Goal: Task Accomplishment & Management: Complete application form

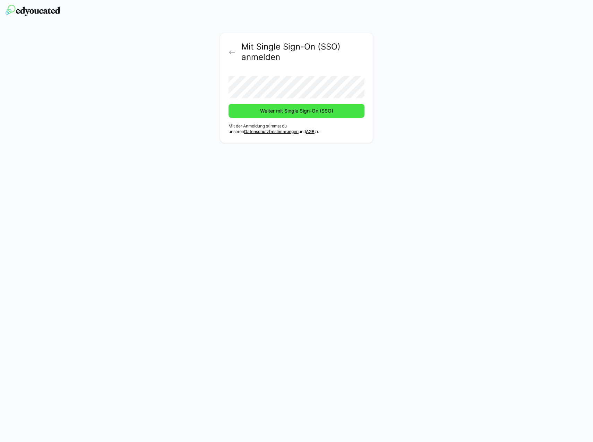
click at [285, 110] on span "Weiter mit Single Sign-On (SSO)" at bounding box center [296, 110] width 75 height 7
click at [289, 109] on span "Weiter mit Single Sign-On (SSO)" at bounding box center [296, 110] width 75 height 7
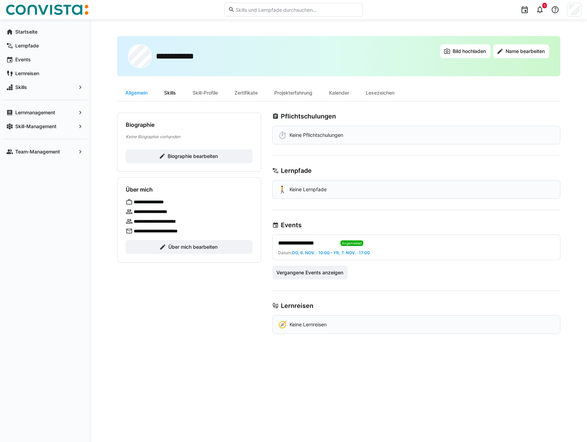
click at [176, 93] on div "Skills" at bounding box center [170, 93] width 28 height 17
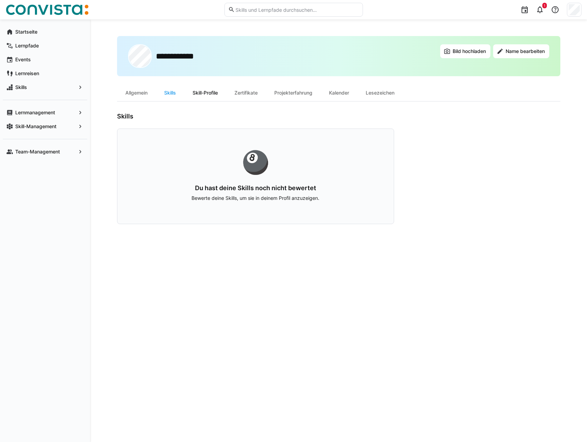
click at [215, 93] on div "Skill-Profile" at bounding box center [205, 93] width 42 height 17
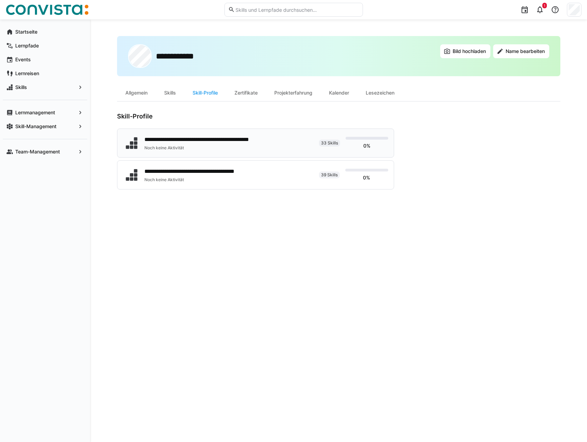
click at [260, 143] on div "**********" at bounding box center [217, 140] width 144 height 8
click at [233, 175] on div "**********" at bounding box center [205, 171] width 120 height 8
click at [252, 94] on div "Zertifikate" at bounding box center [246, 93] width 40 height 17
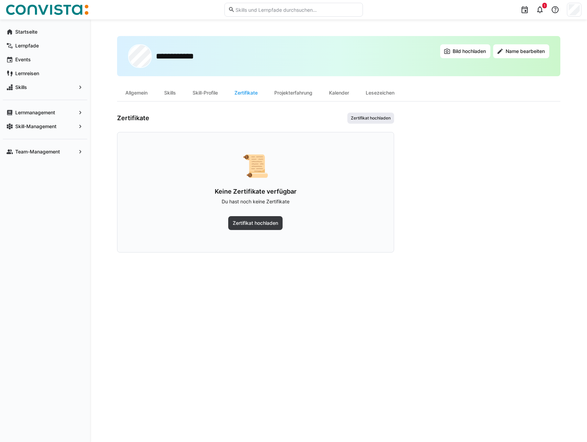
click at [377, 117] on span "Zertifikat hochladen" at bounding box center [370, 118] width 41 height 6
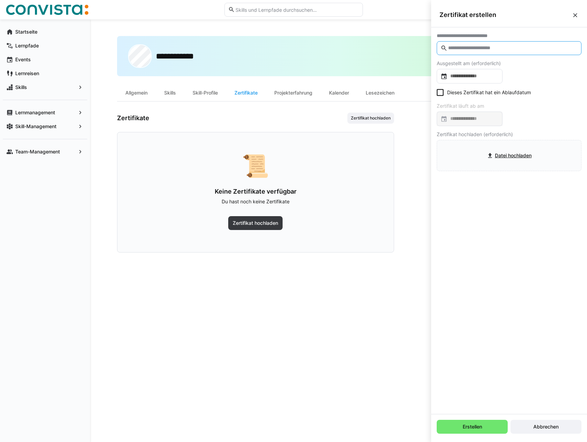
click at [515, 49] on input "text" at bounding box center [513, 48] width 130 height 6
click at [484, 47] on input "text" at bounding box center [513, 48] width 130 height 6
click at [446, 46] on eds-icon at bounding box center [444, 48] width 7 height 7
click at [470, 47] on input "text" at bounding box center [513, 48] width 130 height 6
click at [507, 50] on input "text" at bounding box center [513, 48] width 130 height 6
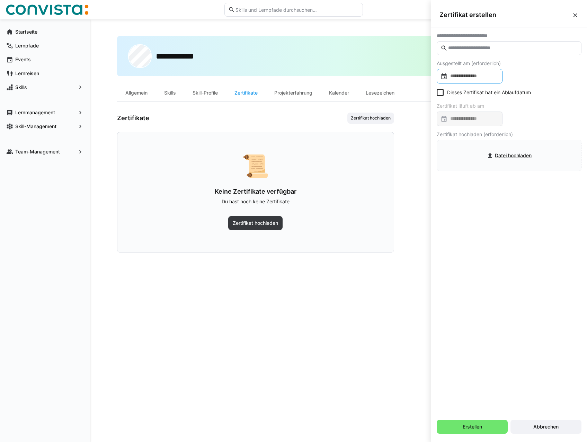
click at [468, 76] on input at bounding box center [473, 76] width 51 height 7
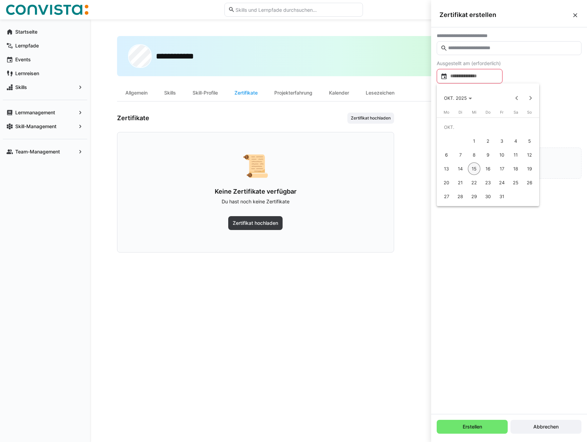
click at [476, 47] on div at bounding box center [293, 221] width 587 height 442
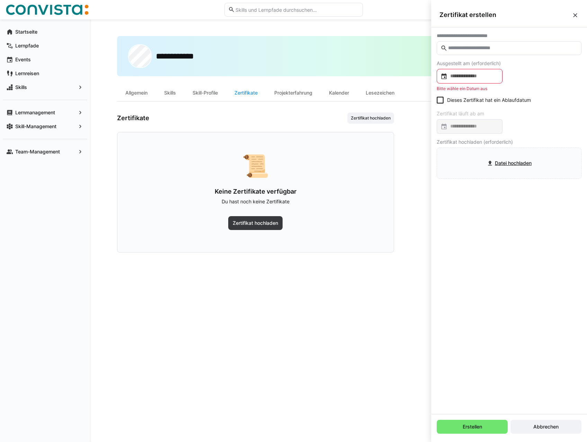
click at [454, 45] on input "text" at bounding box center [513, 48] width 130 height 6
click at [454, 47] on input "text" at bounding box center [513, 48] width 130 height 6
click at [469, 76] on input at bounding box center [473, 76] width 51 height 7
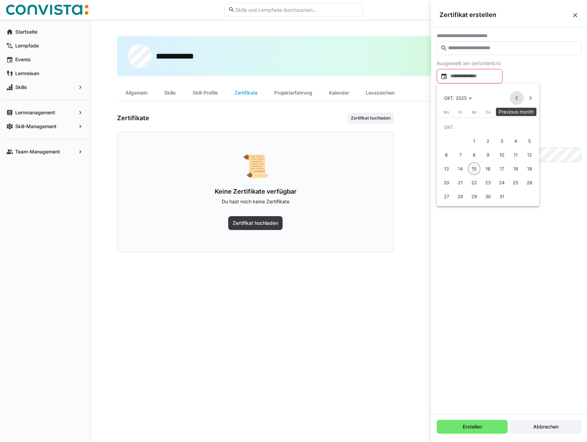
click at [521, 97] on span "Previous month" at bounding box center [517, 98] width 14 height 14
click at [470, 100] on span "JULI 2025" at bounding box center [457, 98] width 27 height 6
click at [483, 136] on span "2021" at bounding box center [476, 133] width 22 height 12
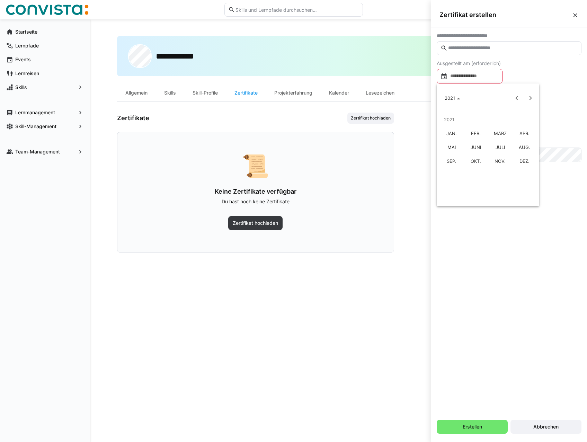
click at [504, 161] on span "NOV." at bounding box center [501, 161] width 22 height 12
click at [505, 141] on span "5" at bounding box center [502, 141] width 12 height 12
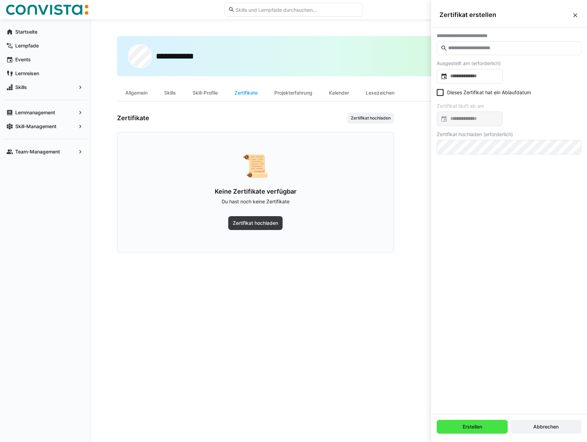
click at [488, 424] on span "Erstellen" at bounding box center [472, 427] width 71 height 14
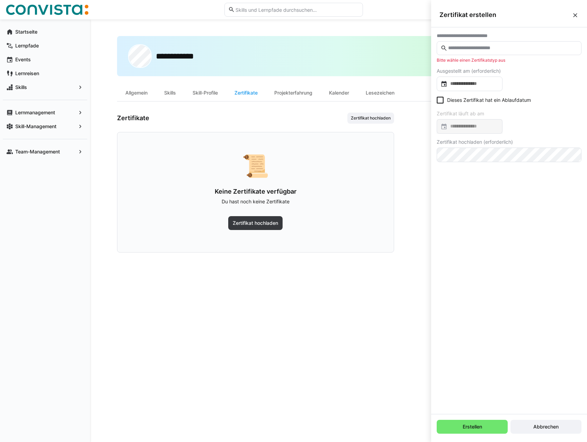
click at [460, 46] on input "text" at bounding box center [513, 48] width 130 height 6
type input "*"
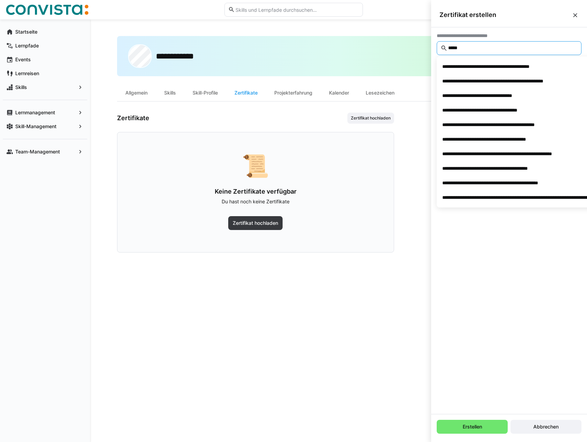
type input "*****"
click at [302, 92] on div "Projekterfahrung" at bounding box center [293, 93] width 55 height 17
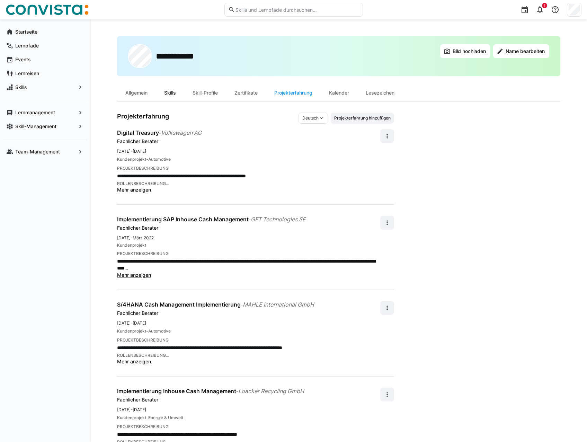
click at [176, 93] on div "Skills" at bounding box center [170, 93] width 28 height 17
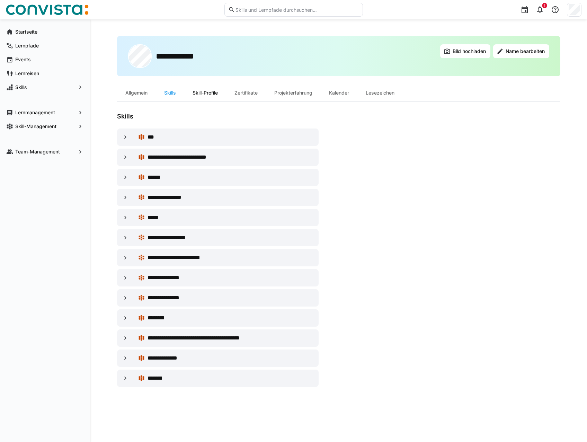
click at [203, 93] on div "Skill-Profile" at bounding box center [205, 93] width 42 height 17
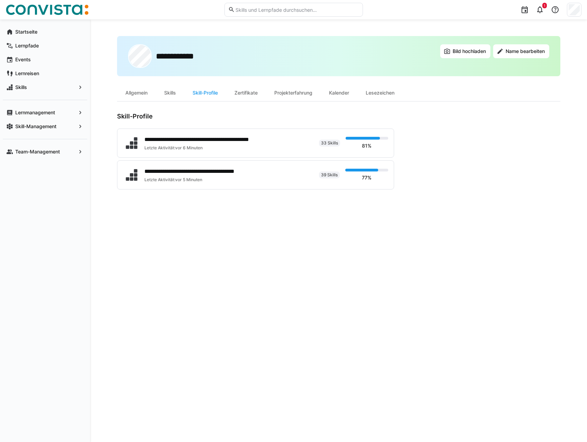
click at [250, 93] on div "Zertifikate" at bounding box center [246, 93] width 40 height 17
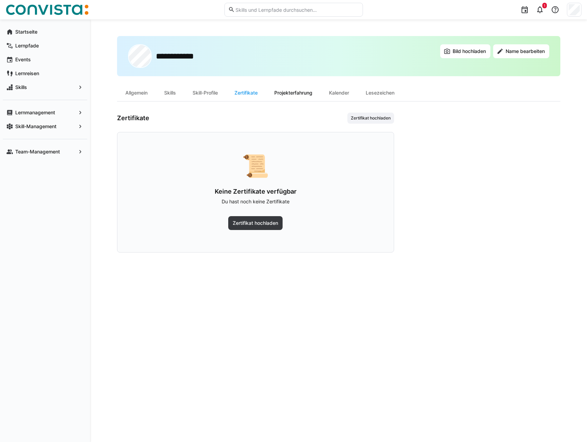
click at [288, 93] on div "Projekterfahrung" at bounding box center [293, 93] width 55 height 17
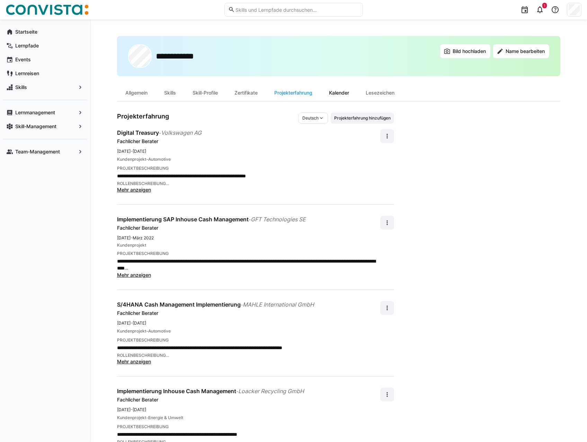
click at [340, 93] on div "Kalender" at bounding box center [339, 93] width 37 height 17
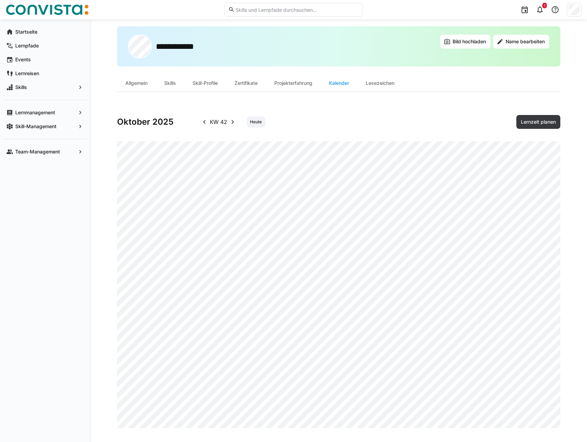
scroll to position [12, 0]
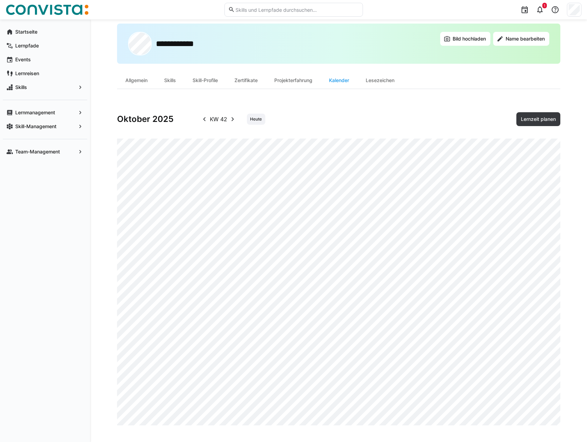
click at [229, 119] on eds-icon at bounding box center [233, 119] width 8 height 8
click at [235, 119] on eds-icon at bounding box center [233, 119] width 8 height 8
click at [234, 119] on eds-icon at bounding box center [233, 119] width 8 height 8
click at [384, 82] on div "Lesezeichen" at bounding box center [380, 80] width 45 height 17
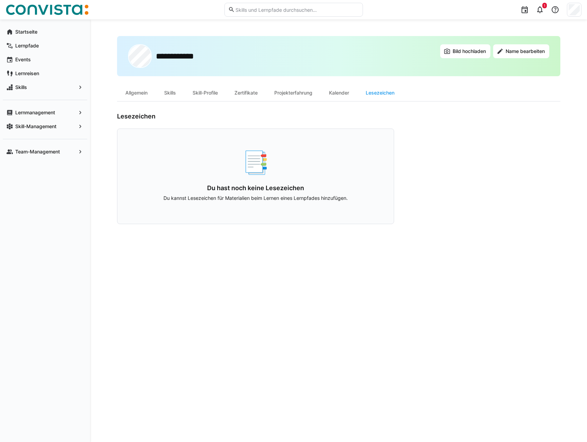
drag, startPoint x: 424, startPoint y: 156, endPoint x: 420, endPoint y: 158, distance: 4.5
click at [424, 156] on app-user-profile-inner-container "Lesezeichen 📑 Du hast noch keine Lesezeichen Du kannst Lesezeichen für Material…" at bounding box center [339, 169] width 444 height 112
click at [308, 93] on div "Projekterfahrung" at bounding box center [293, 93] width 55 height 17
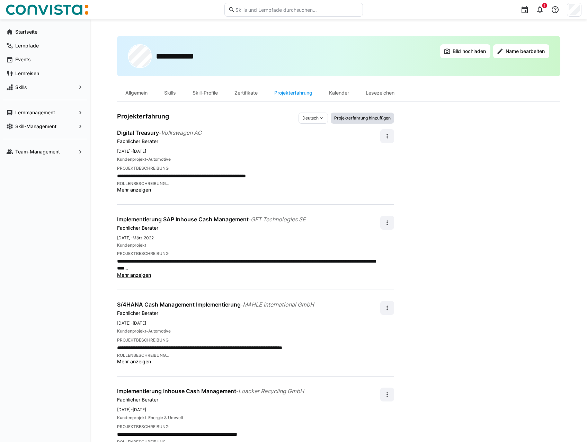
click at [363, 118] on span "Projekterfahrung hinzufügen" at bounding box center [363, 118] width 58 height 6
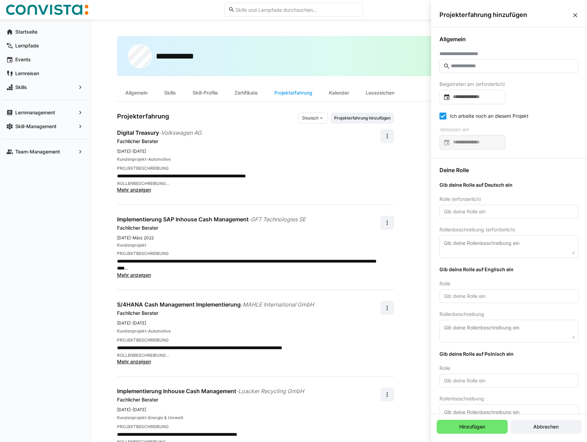
click at [469, 68] on input "text" at bounding box center [513, 66] width 125 height 6
type input "**********"
click at [484, 66] on input "**********" at bounding box center [513, 66] width 125 height 6
click at [551, 110] on div "**********" at bounding box center [510, 92] width 156 height 131
drag, startPoint x: 485, startPoint y: 64, endPoint x: 411, endPoint y: 69, distance: 74.4
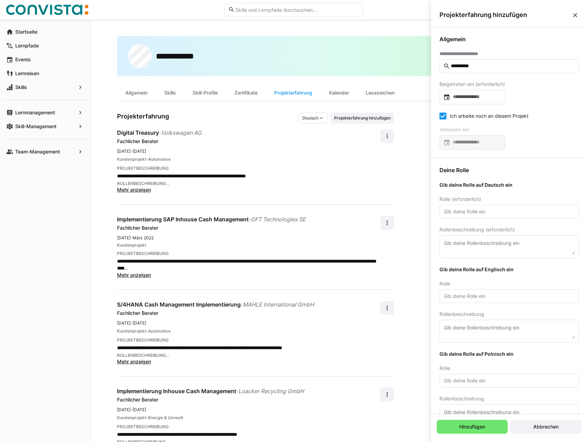
click at [416, 69] on body "**********" at bounding box center [293, 221] width 587 height 442
click at [447, 63] on eds-icon at bounding box center [447, 66] width 7 height 7
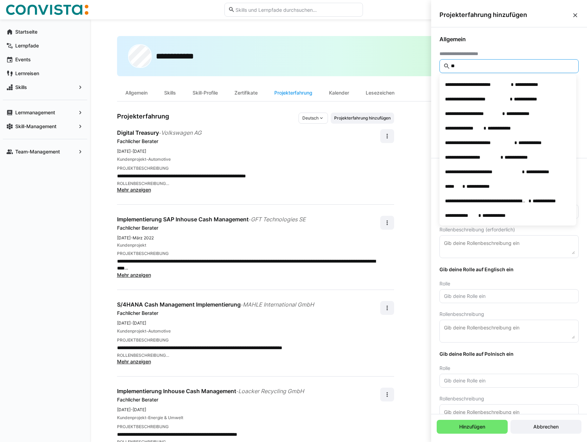
type input "*"
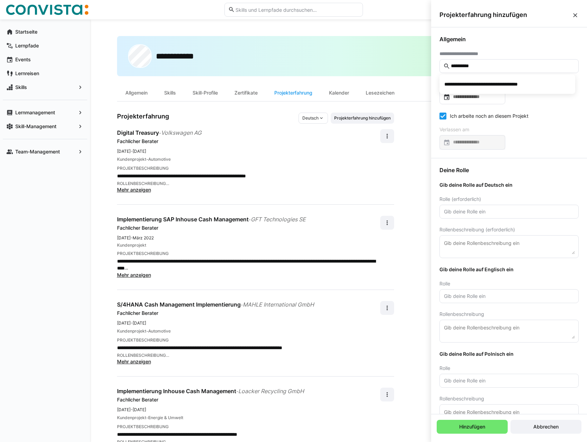
drag, startPoint x: 491, startPoint y: 62, endPoint x: 438, endPoint y: 69, distance: 52.8
click at [438, 69] on div "**********" at bounding box center [510, 92] width 156 height 131
click at [492, 61] on eds-input "**********" at bounding box center [509, 66] width 139 height 14
type input "*"
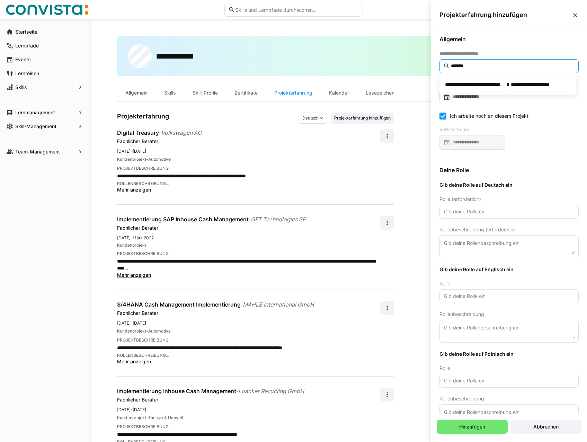
click at [484, 67] on input "*******" at bounding box center [513, 66] width 125 height 6
drag, startPoint x: 484, startPoint y: 67, endPoint x: 443, endPoint y: 67, distance: 40.9
click at [443, 67] on eds-input "*******" at bounding box center [509, 66] width 139 height 14
click at [555, 110] on div "**********" at bounding box center [510, 92] width 156 height 131
click at [474, 68] on input "**********" at bounding box center [513, 66] width 125 height 6
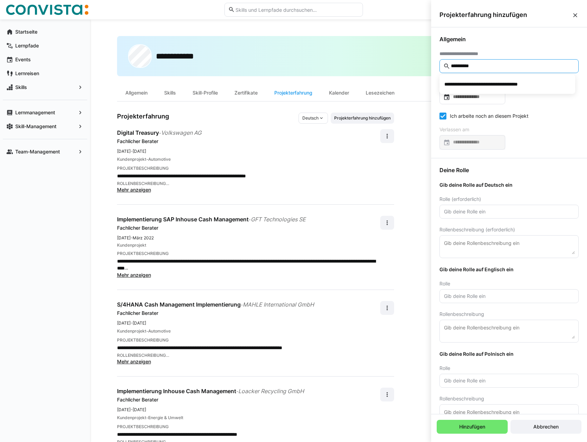
drag, startPoint x: 451, startPoint y: 65, endPoint x: 500, endPoint y: 65, distance: 49.6
click at [500, 65] on input "**********" at bounding box center [513, 66] width 125 height 6
type input "**********"
click at [547, 107] on div "**********" at bounding box center [510, 92] width 156 height 131
click at [468, 97] on input at bounding box center [476, 97] width 51 height 7
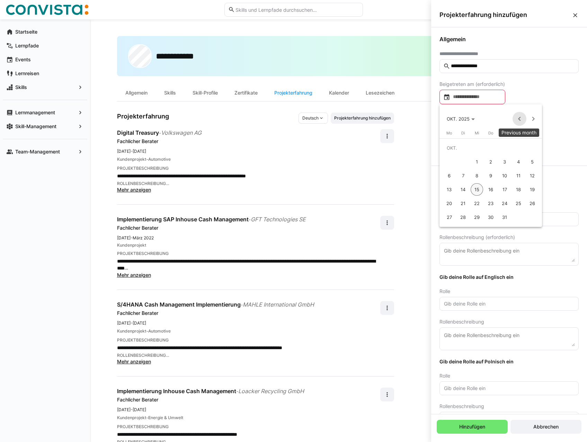
click at [521, 119] on span "Previous month" at bounding box center [520, 119] width 14 height 14
click at [456, 117] on span "AUG. 2025" at bounding box center [454, 119] width 15 height 6
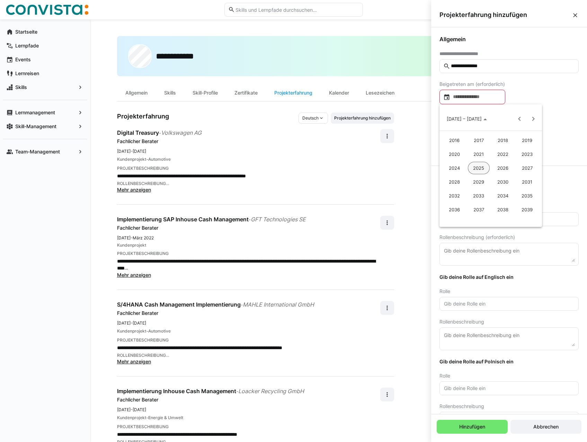
click at [528, 151] on span "2023" at bounding box center [528, 154] width 22 height 12
click at [454, 153] on span "JAN." at bounding box center [455, 154] width 22 height 12
click at [532, 147] on span "1" at bounding box center [532, 148] width 12 height 12
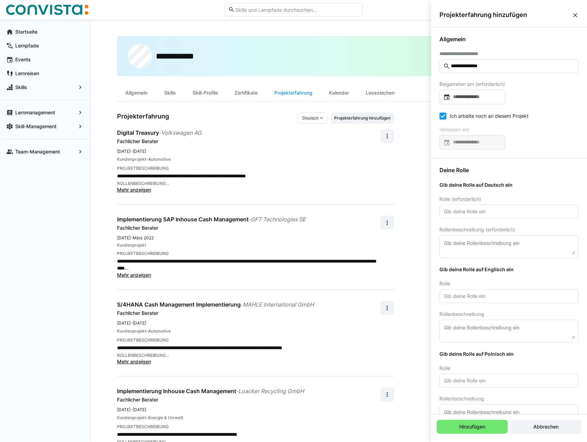
click at [445, 119] on icon at bounding box center [443, 116] width 7 height 7
click at [465, 140] on input at bounding box center [476, 142] width 51 height 7
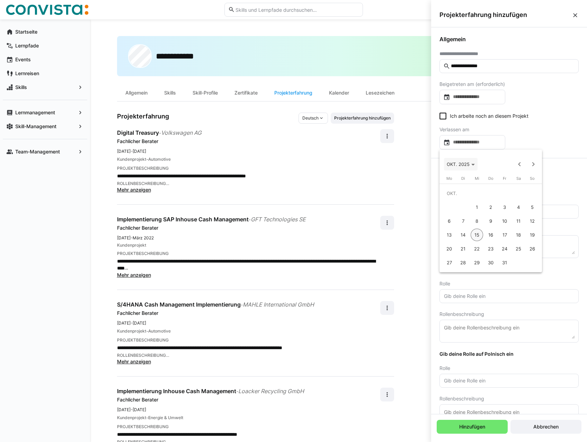
click at [470, 164] on span "OKT. 2025" at bounding box center [458, 165] width 23 height 6
click at [454, 215] on span "2024" at bounding box center [455, 213] width 22 height 12
click at [502, 200] on span "MÄRZ" at bounding box center [504, 199] width 22 height 12
click at [506, 192] on span "1" at bounding box center [505, 193] width 12 height 12
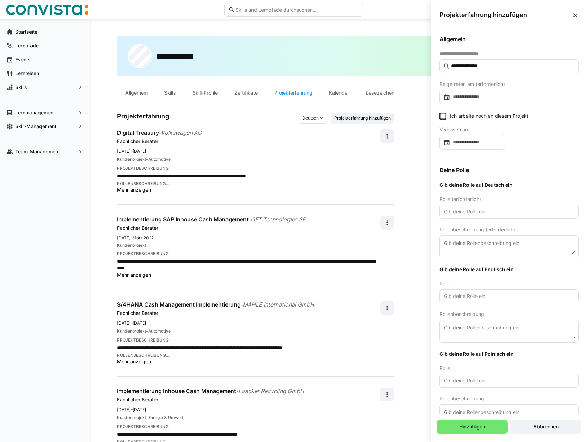
click at [478, 212] on input "text" at bounding box center [510, 212] width 132 height 6
type input "Senior Consultant"
click at [470, 240] on textarea at bounding box center [510, 246] width 132 height 15
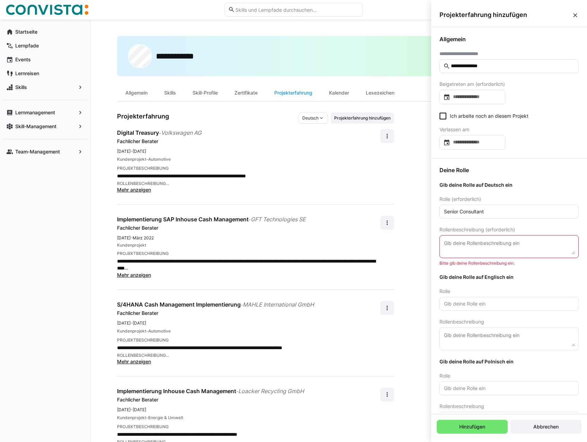
click at [143, 190] on span "Mehr anzeigen" at bounding box center [134, 190] width 34 height 6
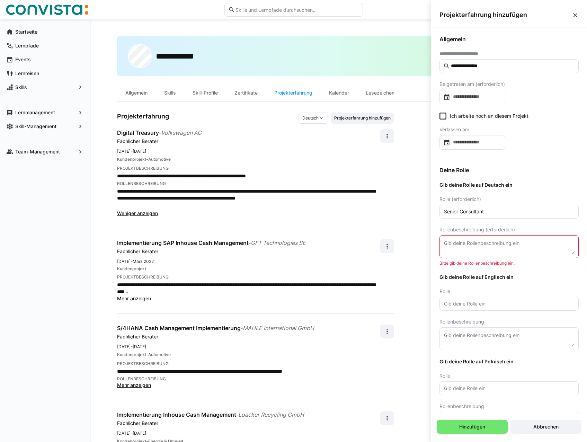
click at [451, 247] on textarea at bounding box center [510, 246] width 132 height 15
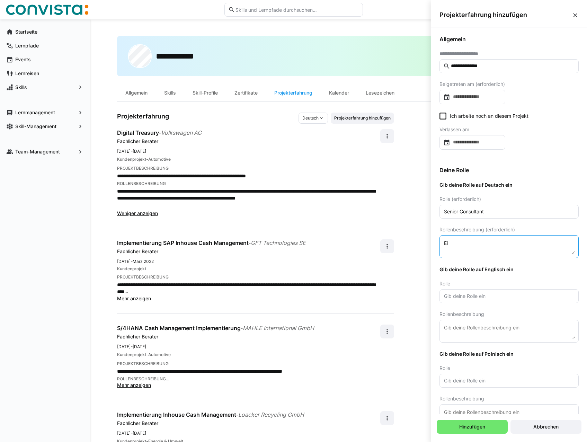
type textarea "E"
type textarea "Konzeption & Implementierung von SAP In-House Cash für Internes Zahlen und Cash…"
click at [483, 295] on input "text" at bounding box center [510, 296] width 132 height 6
click at [494, 209] on input "Senior Consultant" at bounding box center [510, 212] width 132 height 6
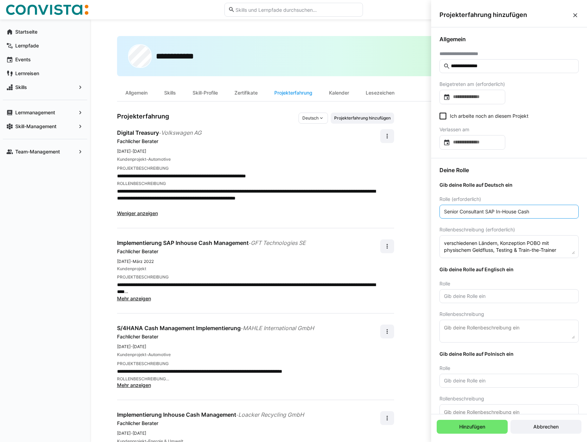
click at [484, 212] on input "Senior Consultant SAP In-House Cash" at bounding box center [510, 212] width 132 height 6
drag, startPoint x: 486, startPoint y: 211, endPoint x: 424, endPoint y: 218, distance: 62.7
click at [424, 218] on body "**********" at bounding box center [293, 221] width 587 height 442
type input "Fachliche Beraterin SAP In-House Cash"
drag, startPoint x: 540, startPoint y: 207, endPoint x: 442, endPoint y: 209, distance: 98.8
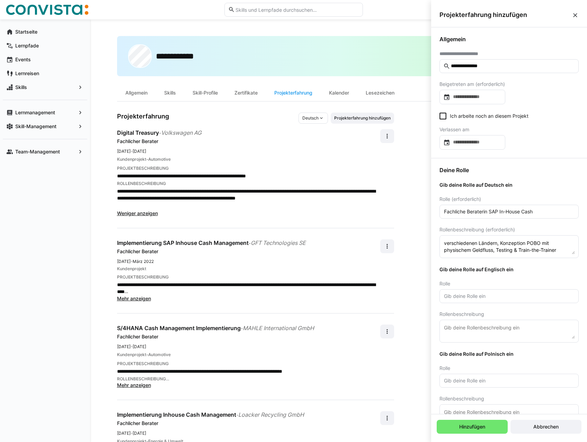
click at [442, 209] on eds-input "Fachliche Beraterin SAP In-House Cash" at bounding box center [509, 212] width 139 height 14
click at [463, 302] on eds-input at bounding box center [509, 296] width 139 height 14
click at [305, 118] on span "Deutsch" at bounding box center [311, 118] width 16 height 6
click at [312, 143] on span "Englisch" at bounding box center [310, 145] width 16 height 6
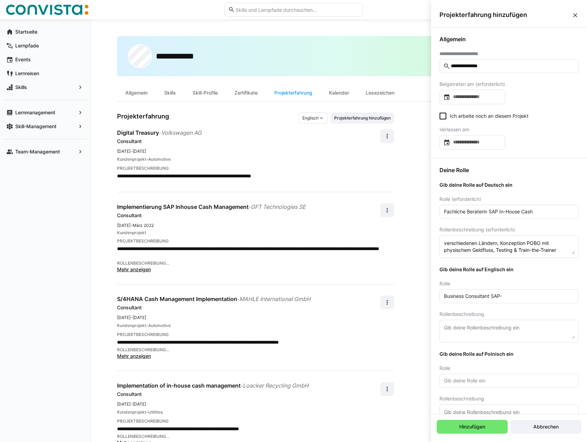
click at [319, 119] on eds-icon at bounding box center [322, 118] width 6 height 6
click at [319, 131] on div "Deutsch" at bounding box center [313, 133] width 23 height 6
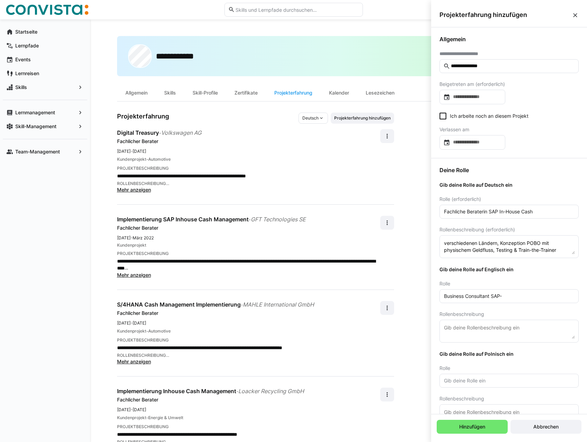
click at [504, 296] on input "Business Consultant SAP-" at bounding box center [510, 296] width 132 height 6
drag, startPoint x: 513, startPoint y: 295, endPoint x: 420, endPoint y: 300, distance: 92.3
click at [420, 300] on body "**********" at bounding box center [293, 221] width 587 height 442
type input "Consultant"
click at [499, 251] on textarea "Konzeption & Implementierung von SAP In-House Cash für Internes Zahlen und Cash…" at bounding box center [510, 246] width 132 height 15
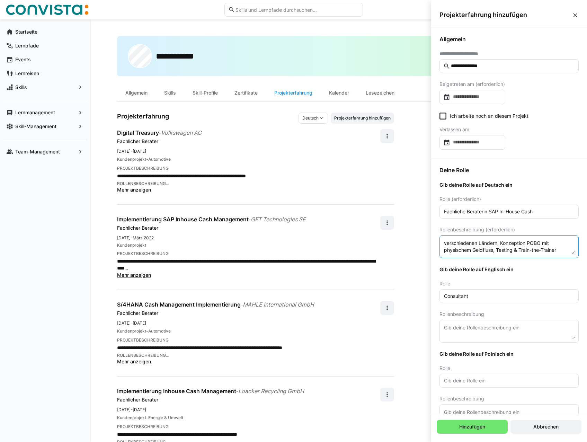
scroll to position [0, 0]
drag, startPoint x: 506, startPoint y: 251, endPoint x: 412, endPoint y: 234, distance: 95.7
click at [412, 234] on body "**********" at bounding box center [293, 221] width 587 height 442
click at [483, 327] on textarea at bounding box center [510, 331] width 132 height 15
paste textarea "Design and implementation of SAP In-House Cash for internal payments and cash t…"
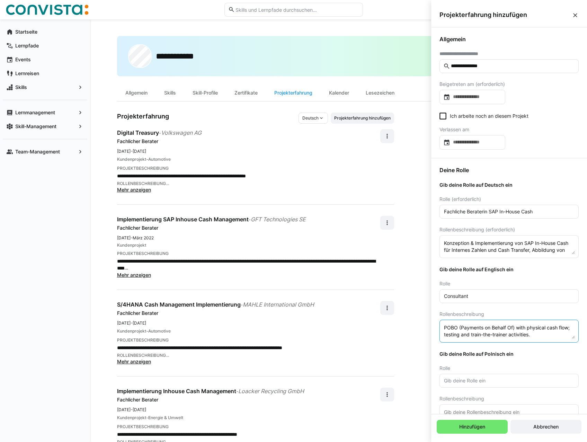
scroll to position [28, 0]
type textarea "Design and implementation of SAP In-House Cash for internal payments and cash t…"
click at [487, 383] on input "text" at bounding box center [510, 381] width 132 height 6
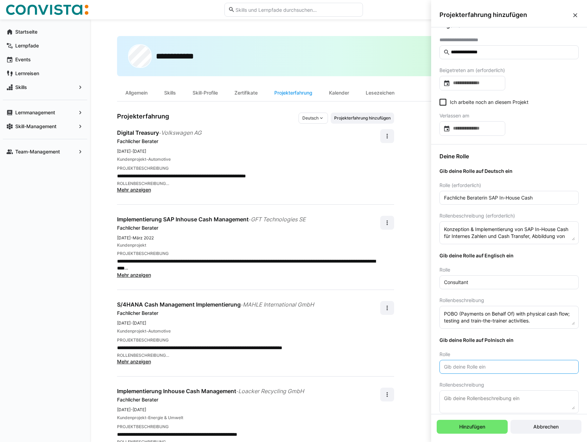
scroll to position [21, 0]
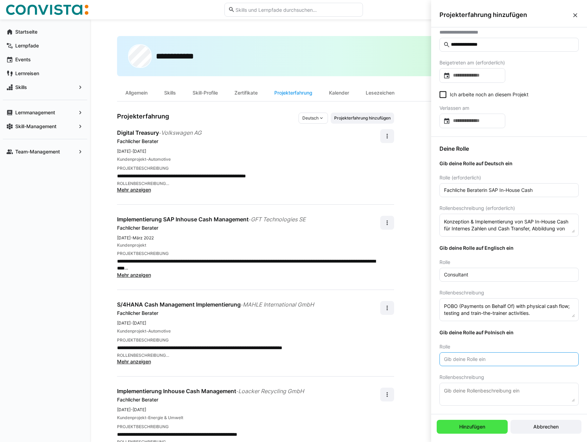
click at [484, 423] on span "Hinzufügen" at bounding box center [472, 427] width 71 height 14
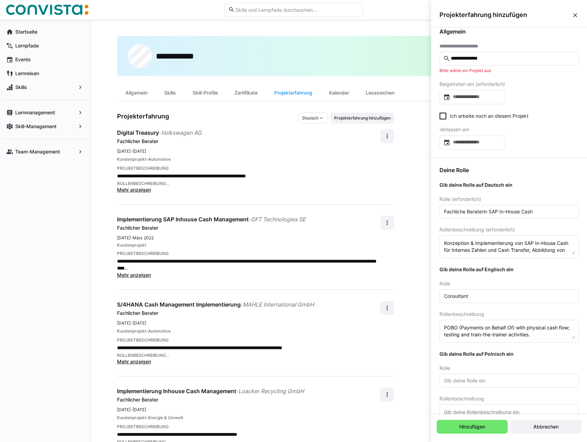
scroll to position [0, 0]
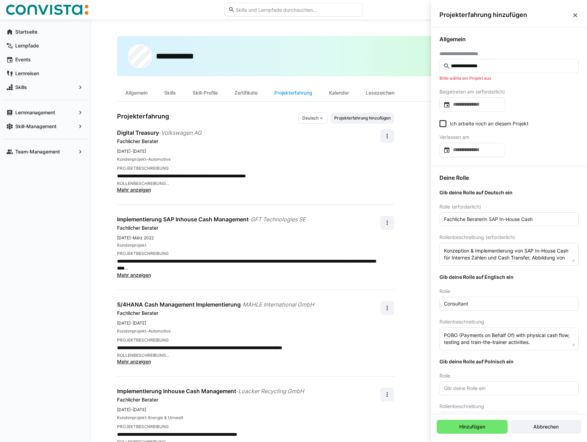
click at [474, 68] on input "**********" at bounding box center [513, 66] width 125 height 6
drag, startPoint x: 521, startPoint y: 63, endPoint x: 399, endPoint y: 72, distance: 122.3
click at [399, 72] on body "**********" at bounding box center [293, 221] width 587 height 442
click at [202, 354] on div "ROLLENBESCHREIBUNG" at bounding box center [248, 356] width 263 height 6
click at [576, 17] on eds-icon at bounding box center [575, 15] width 7 height 7
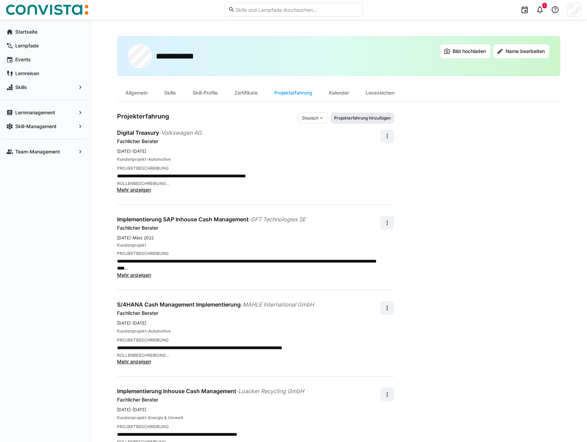
click at [374, 113] on span "Projekterfahrung hinzufügen" at bounding box center [362, 118] width 63 height 11
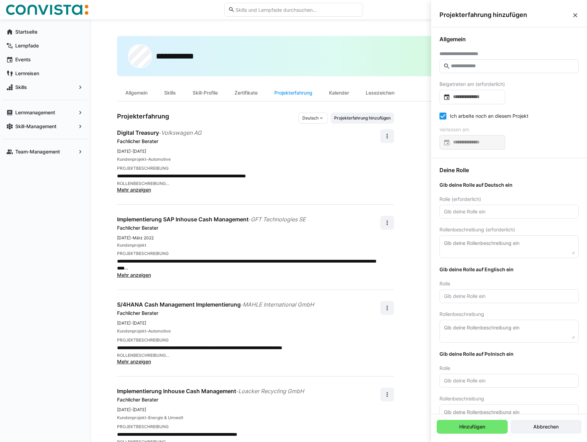
click at [473, 63] on eds-input at bounding box center [509, 66] width 139 height 14
click at [472, 66] on input "text" at bounding box center [513, 66] width 125 height 6
type input "**********"
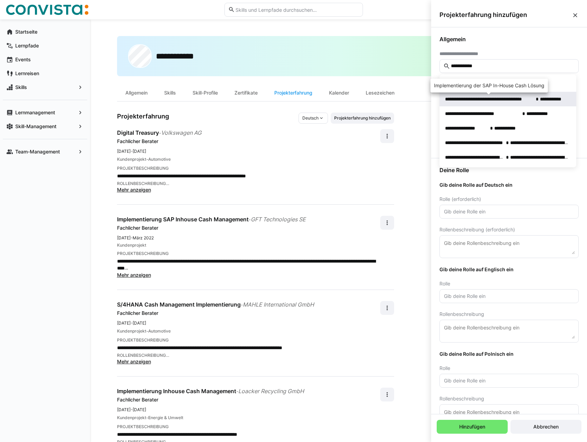
click at [492, 99] on span "**********" at bounding box center [489, 99] width 88 height 7
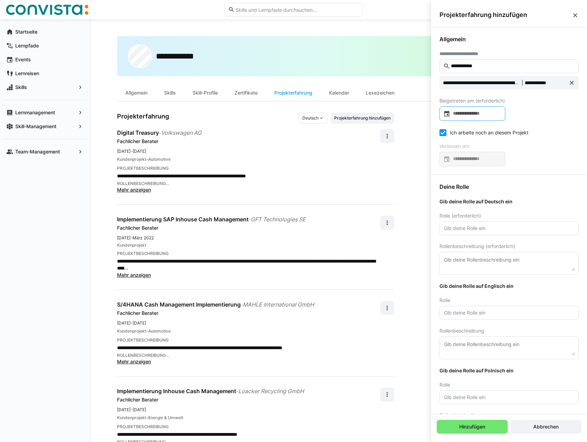
click at [482, 111] on input at bounding box center [476, 113] width 51 height 7
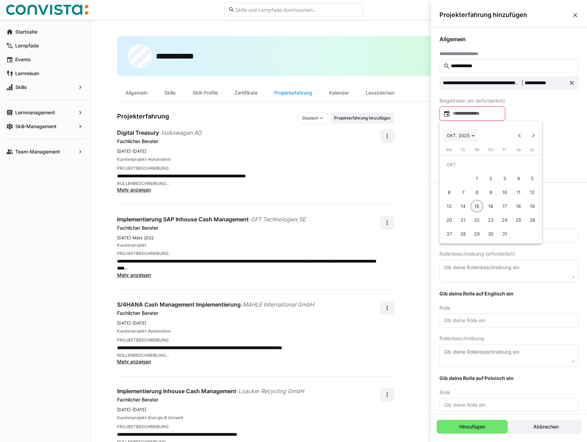
click at [465, 137] on span "OKT. 2025" at bounding box center [458, 136] width 23 height 6
click at [526, 170] on span "2023" at bounding box center [528, 171] width 22 height 12
click at [453, 170] on span "JAN." at bounding box center [455, 171] width 22 height 12
click at [533, 163] on span "1" at bounding box center [532, 164] width 12 height 12
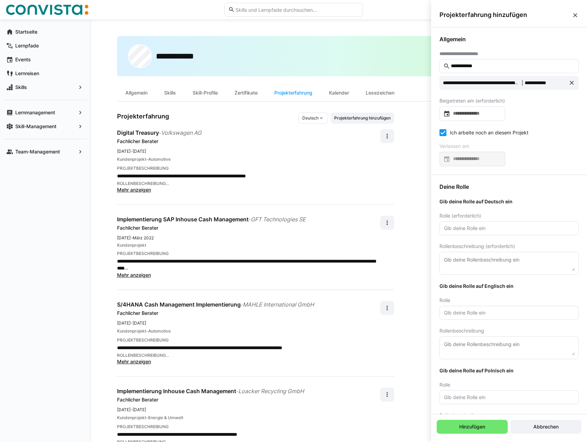
click at [457, 230] on input "text" at bounding box center [510, 228] width 132 height 6
type input "Fachliche Beraterin"
click at [480, 263] on textarea at bounding box center [510, 263] width 132 height 15
drag, startPoint x: 479, startPoint y: 267, endPoint x: 440, endPoint y: 268, distance: 38.8
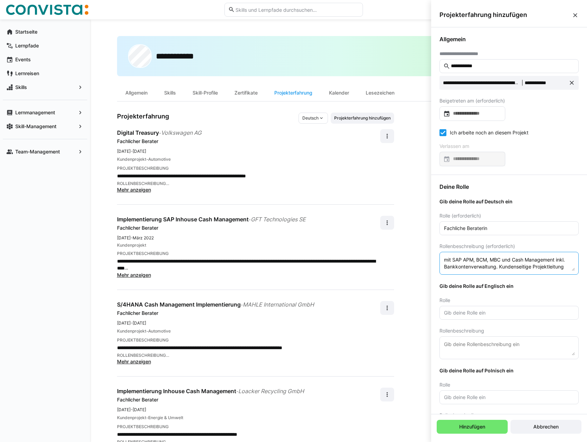
click at [440, 268] on eds-input "Konzeption, Implementierung, Test & Training von SAP In-House Cash innerhalb ei…" at bounding box center [509, 263] width 139 height 23
click at [523, 267] on textarea "Konzeption, Implementierung, Test & Training von SAP In-House Cash innerhalb ei…" at bounding box center [510, 263] width 132 height 15
click at [564, 262] on textarea "Konzeption, Implementierung, Test & Training von SAP In-House Cash innerhalb ei…" at bounding box center [510, 263] width 132 height 15
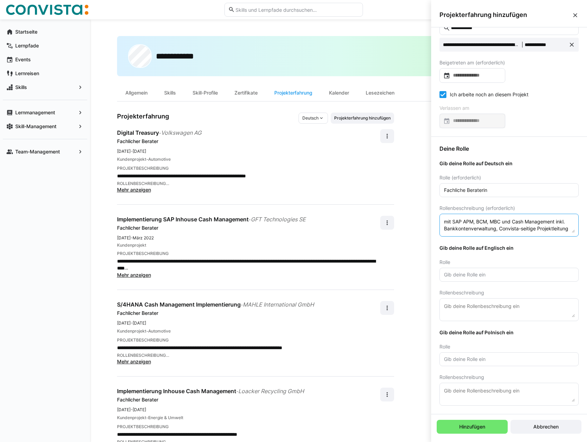
scroll to position [0, 0]
drag, startPoint x: 521, startPoint y: 227, endPoint x: 430, endPoint y: 211, distance: 91.5
click at [430, 211] on body "**********" at bounding box center [293, 221] width 587 height 442
type textarea "Konzeption, Implementierung, Test & Training von SAP In-House Cash innerhalb ei…"
click at [475, 276] on input "text" at bounding box center [510, 275] width 132 height 6
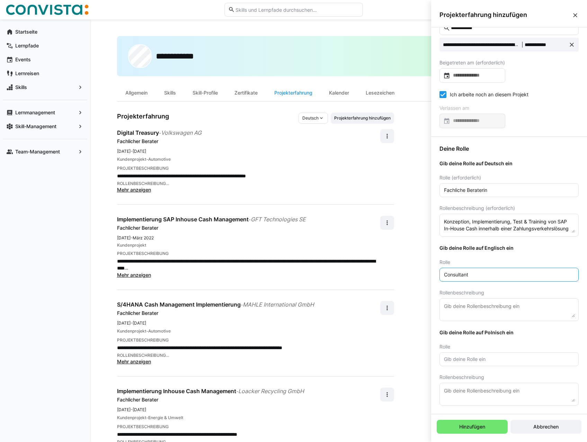
type input "Consultant"
click at [498, 308] on textarea at bounding box center [510, 309] width 132 height 15
paste textarea "Design, implementation, testing, and training of SAP In-House Cash within a pay…"
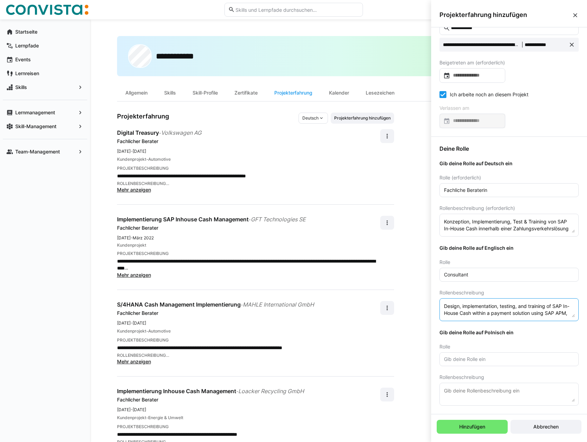
scroll to position [19, 0]
type textarea "Design, implementation, testing, and training of SAP In-House Cash within a pay…"
click at [489, 425] on span "Hinzufügen" at bounding box center [472, 427] width 71 height 14
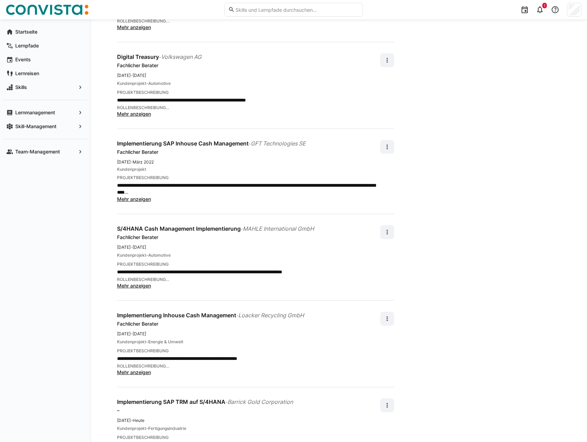
scroll to position [173, 0]
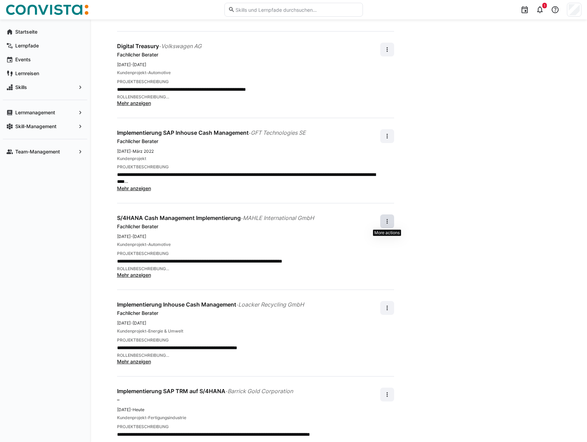
click at [389, 219] on eds-icon at bounding box center [387, 221] width 7 height 7
click at [383, 242] on div "Bearbeiten" at bounding box center [376, 239] width 25 height 7
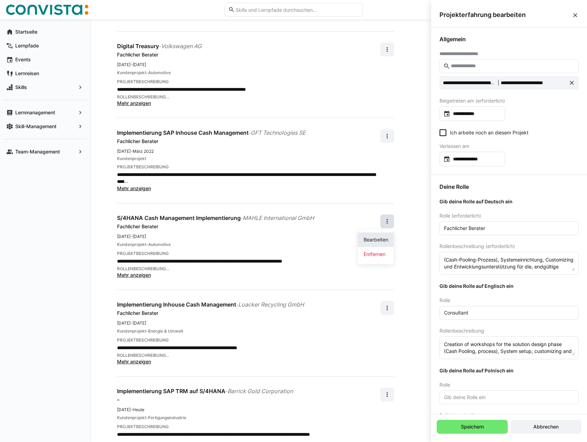
scroll to position [0, 0]
click at [445, 132] on icon at bounding box center [443, 132] width 7 height 7
drag, startPoint x: 470, startPoint y: 425, endPoint x: 375, endPoint y: 284, distance: 169.4
click at [470, 424] on span "Speichern" at bounding box center [472, 427] width 25 height 7
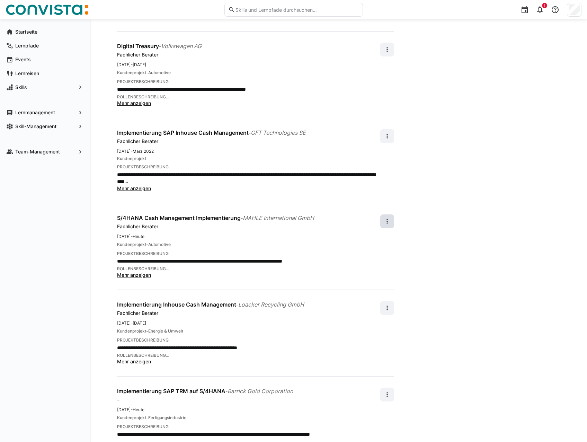
scroll to position [200, 0]
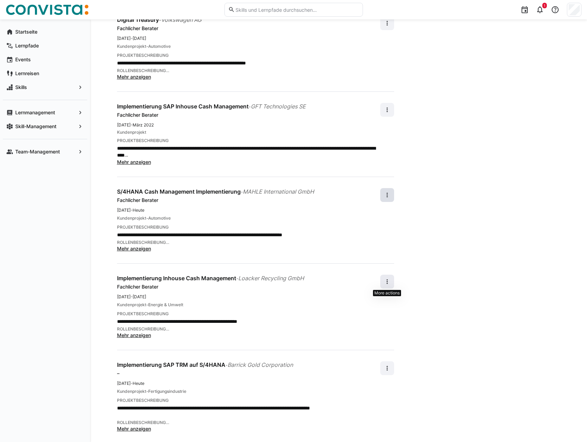
click at [392, 281] on span at bounding box center [388, 282] width 14 height 14
click at [381, 302] on div "Bearbeiten" at bounding box center [376, 300] width 25 height 7
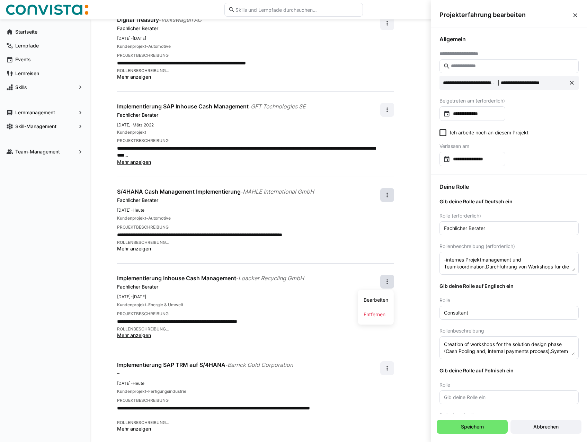
click at [499, 68] on input "text" at bounding box center [513, 66] width 125 height 6
click at [573, 82] on button at bounding box center [572, 82] width 11 height 11
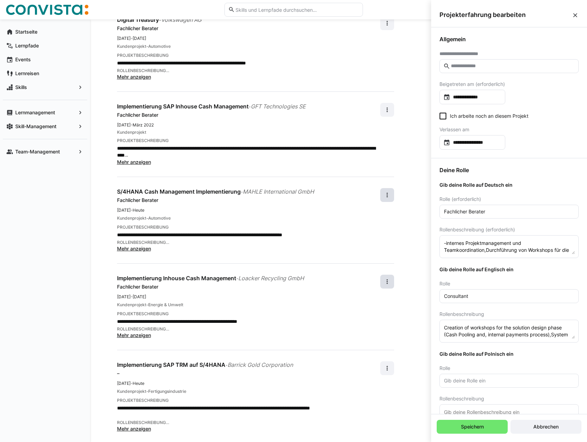
click at [511, 66] on input "text" at bounding box center [513, 66] width 125 height 6
type input "*******"
click at [338, 378] on div "**********" at bounding box center [248, 397] width 263 height 71
click at [230, 303] on div "Kundenprojekt - Energie & Umwelt" at bounding box center [248, 305] width 263 height 7
click at [386, 368] on eds-icon at bounding box center [387, 368] width 7 height 7
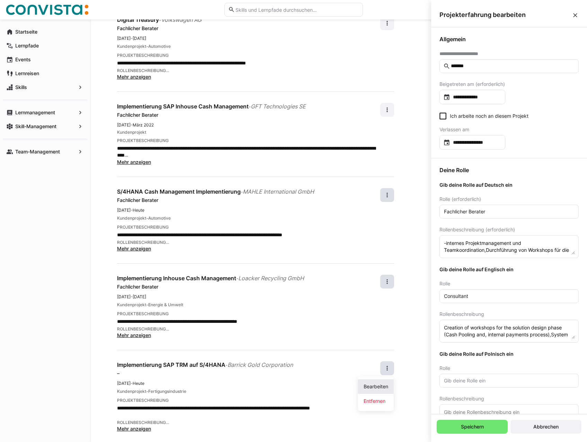
click at [381, 387] on div "Bearbeiten" at bounding box center [376, 386] width 25 height 7
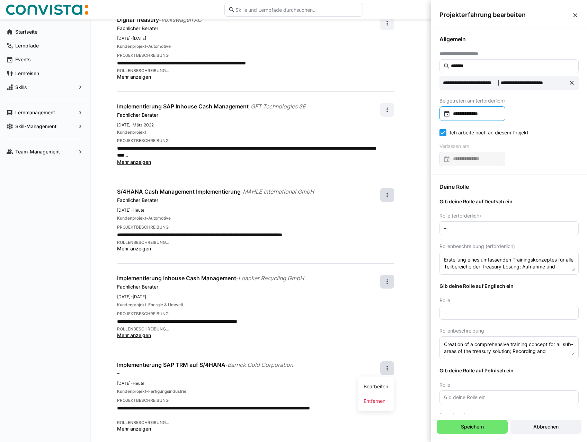
click at [487, 108] on div "**********" at bounding box center [473, 113] width 66 height 15
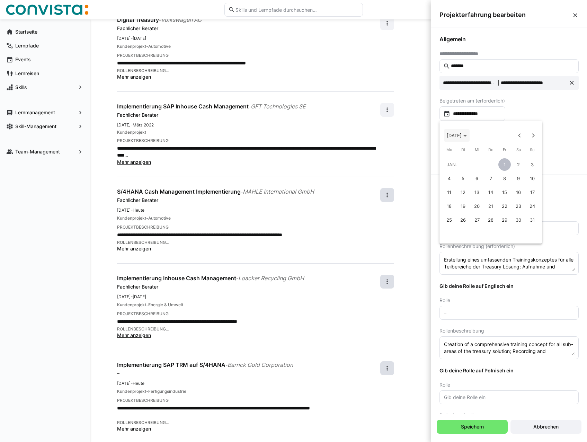
click at [467, 134] on span "JAN. 1999" at bounding box center [457, 136] width 20 height 6
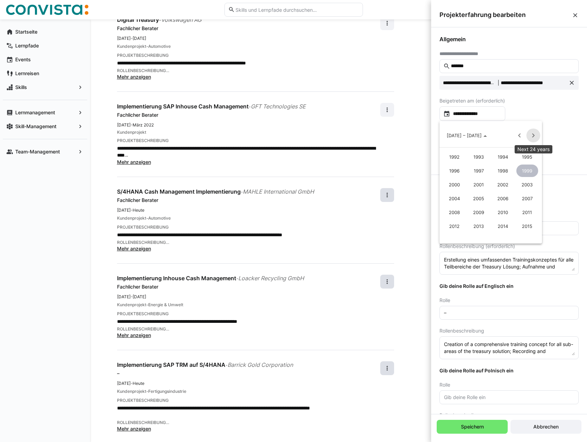
click at [535, 136] on span "Next 24 years" at bounding box center [534, 136] width 14 height 14
click at [459, 171] on span "2020" at bounding box center [455, 171] width 22 height 12
click at [482, 199] on span "OKT." at bounding box center [479, 198] width 22 height 12
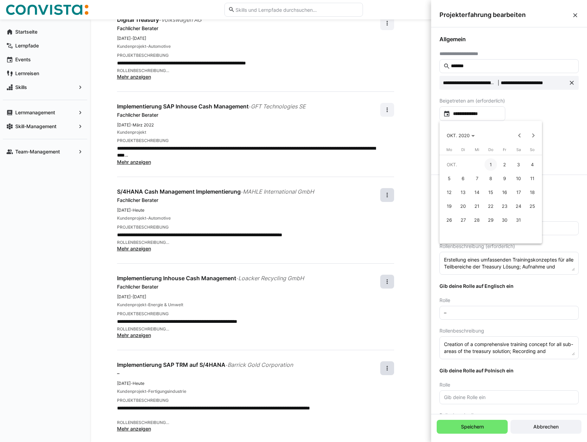
click at [491, 163] on span "1" at bounding box center [491, 164] width 12 height 12
click at [442, 133] on icon at bounding box center [443, 132] width 7 height 7
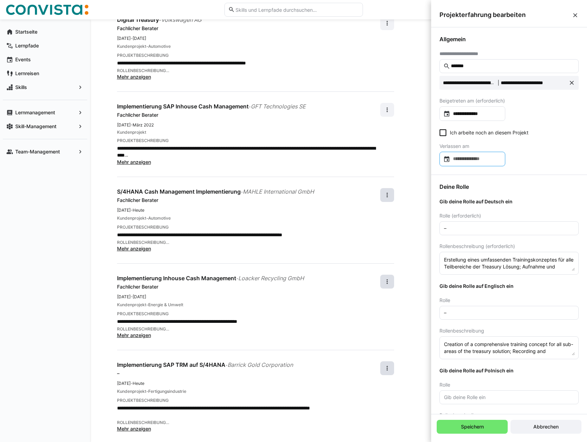
click at [488, 158] on input at bounding box center [476, 159] width 51 height 7
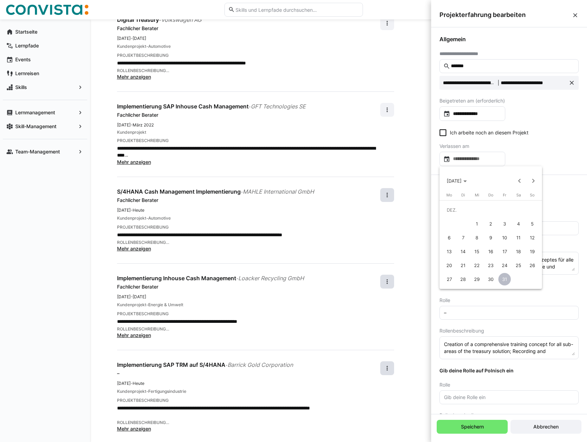
click at [505, 278] on span "31" at bounding box center [505, 279] width 12 height 12
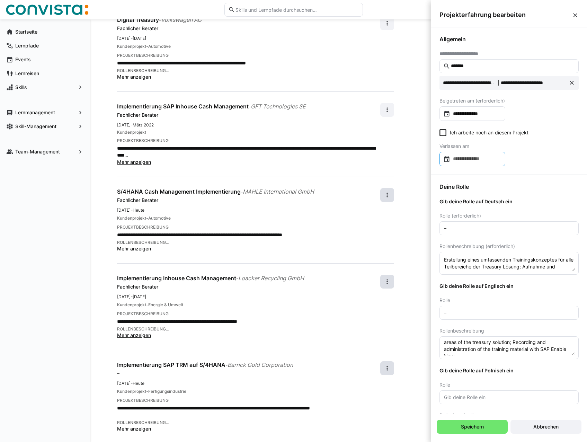
scroll to position [14, 0]
click at [467, 231] on input "–" at bounding box center [510, 228] width 132 height 6
type input "C"
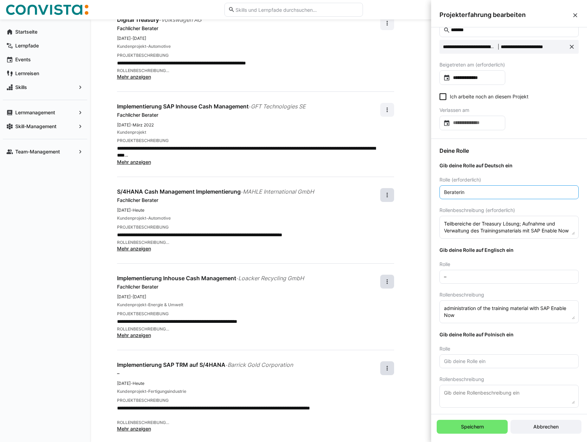
scroll to position [38, 0]
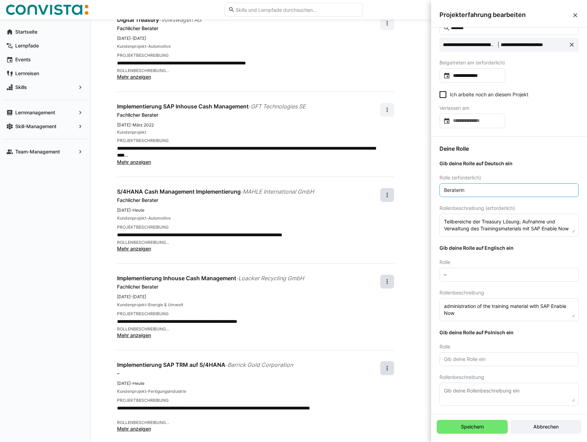
type input "Beraterin"
click at [480, 276] on input "–" at bounding box center [510, 275] width 132 height 6
type input "Consultant"
click at [504, 423] on span "Speichern" at bounding box center [472, 427] width 71 height 14
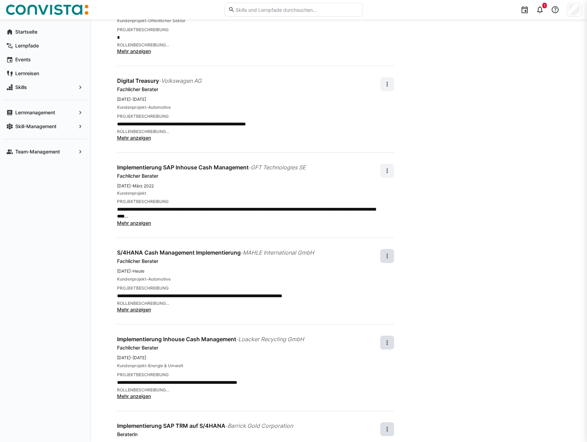
scroll to position [130, 0]
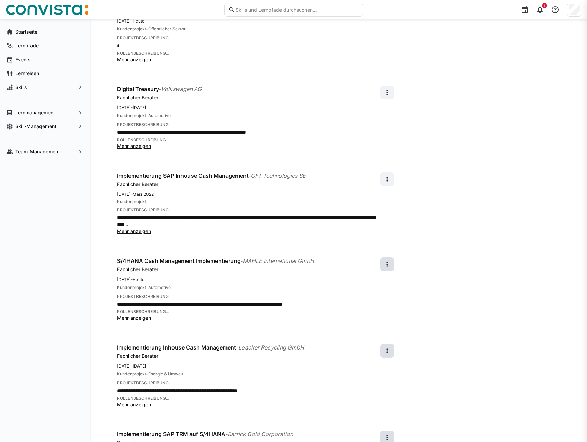
drag, startPoint x: 562, startPoint y: 101, endPoint x: 539, endPoint y: 108, distance: 23.7
click at [562, 101] on div "**********" at bounding box center [338, 203] width 497 height 629
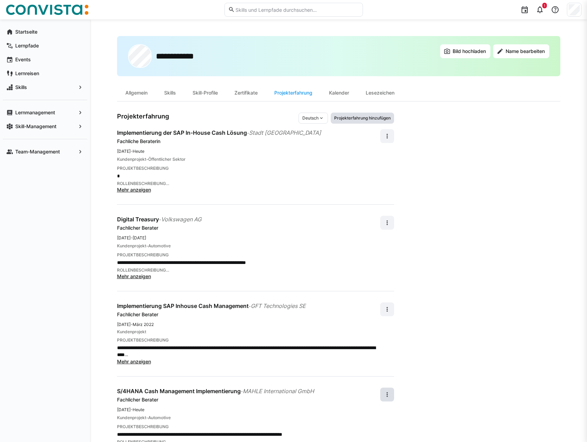
click at [352, 120] on span "Projekterfahrung hinzufügen" at bounding box center [363, 118] width 58 height 6
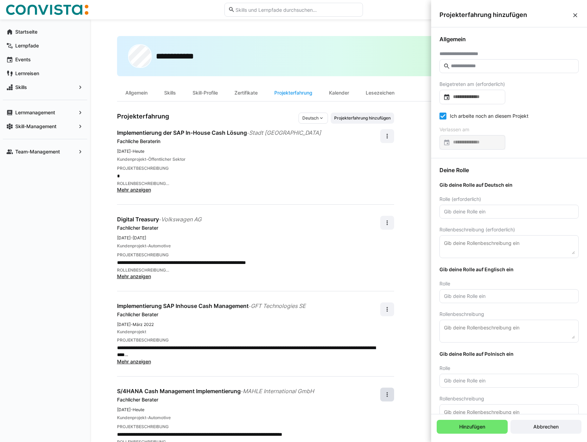
click at [473, 66] on input "text" at bounding box center [513, 66] width 125 height 6
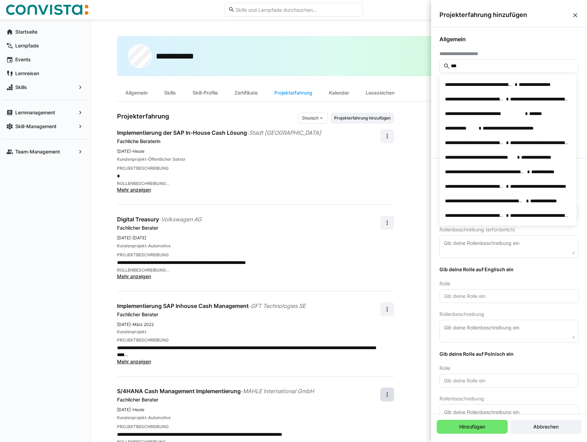
click at [497, 64] on input "***" at bounding box center [513, 66] width 125 height 6
type input "*"
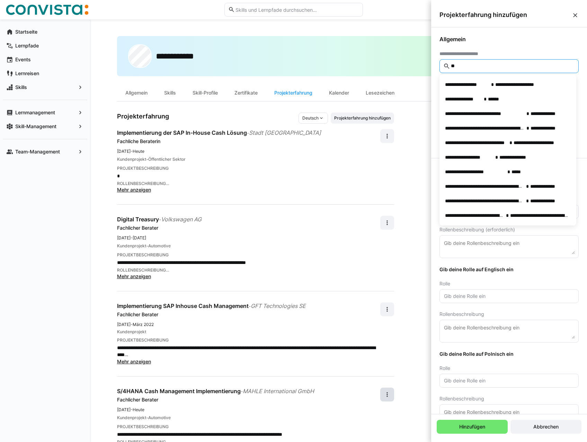
type input "*"
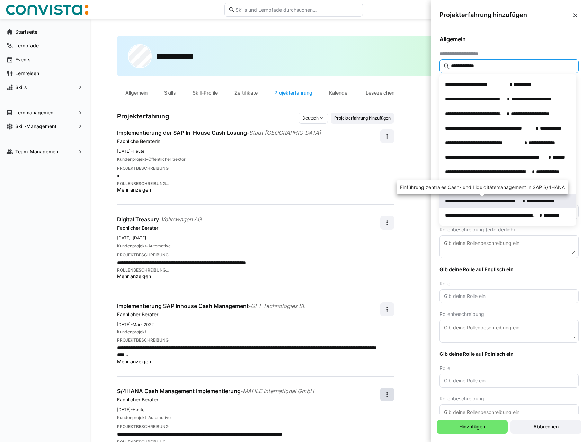
type input "**********"
click at [504, 202] on span "**********" at bounding box center [482, 201] width 75 height 7
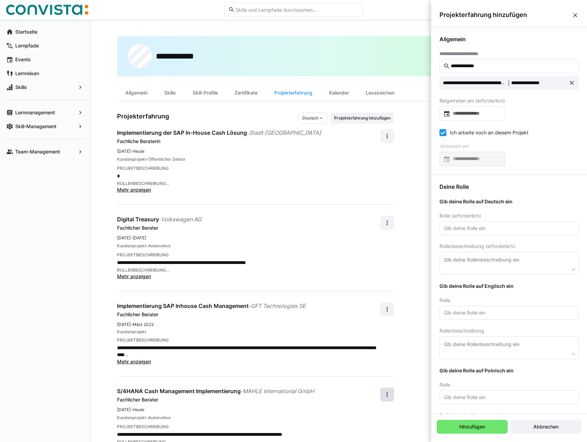
click at [478, 65] on input "**********" at bounding box center [513, 66] width 125 height 6
click at [487, 112] on input at bounding box center [476, 113] width 51 height 7
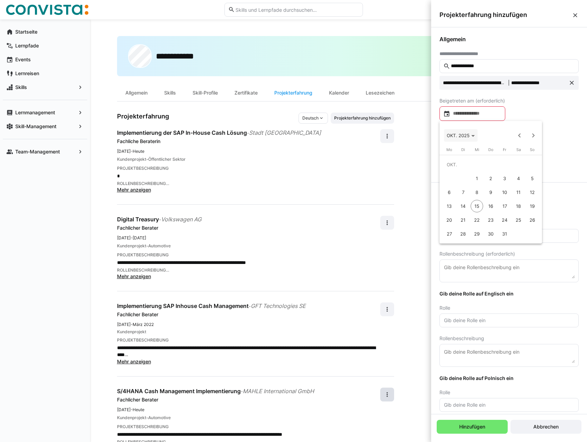
click at [475, 138] on span "Choose month and year" at bounding box center [461, 135] width 34 height 17
click at [454, 185] on span "2024" at bounding box center [455, 185] width 22 height 12
click at [455, 169] on span "JAN." at bounding box center [455, 171] width 22 height 12
click at [467, 136] on span "JAN. 2024" at bounding box center [457, 136] width 20 height 6
click at [455, 184] on span "2024" at bounding box center [455, 185] width 22 height 12
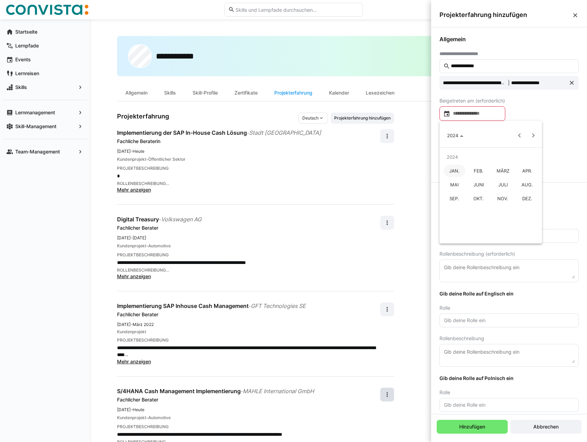
click at [476, 200] on span "OKT." at bounding box center [479, 198] width 22 height 12
click at [462, 177] on span "1" at bounding box center [463, 178] width 12 height 12
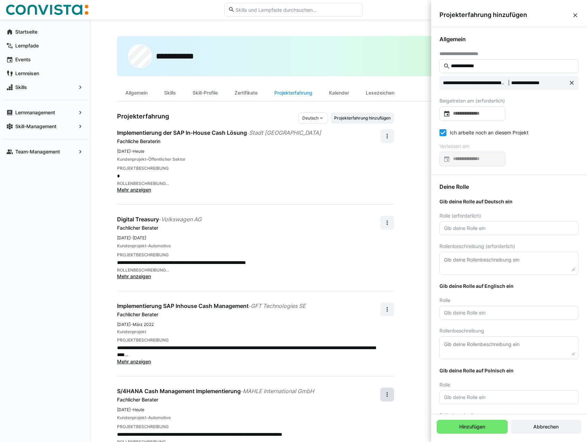
click at [445, 132] on icon at bounding box center [443, 132] width 7 height 7
click at [475, 159] on input at bounding box center [476, 159] width 51 height 7
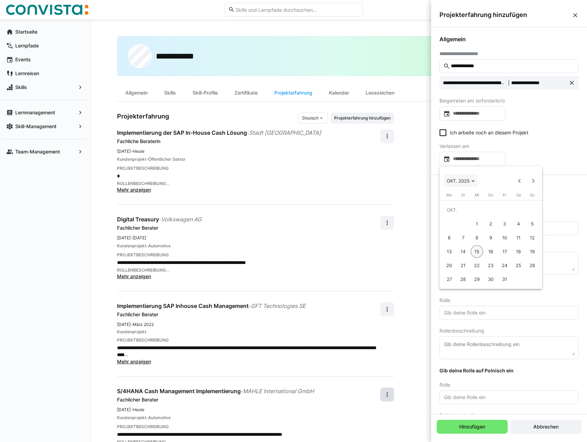
click at [474, 182] on icon "Choose month and year" at bounding box center [473, 182] width 3 height 2
click at [455, 229] on span "2024" at bounding box center [455, 230] width 22 height 12
click at [550, 142] on div at bounding box center [293, 221] width 587 height 442
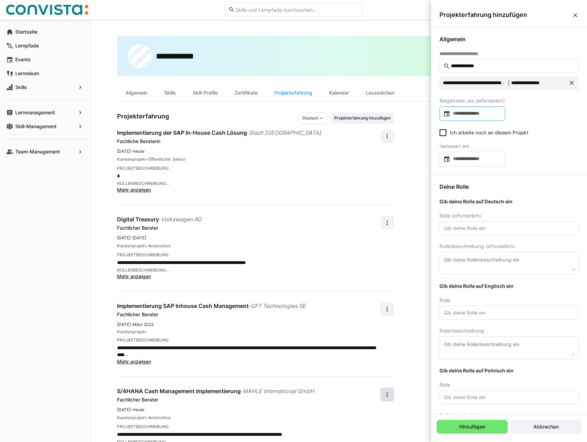
click at [495, 113] on input at bounding box center [476, 113] width 51 height 7
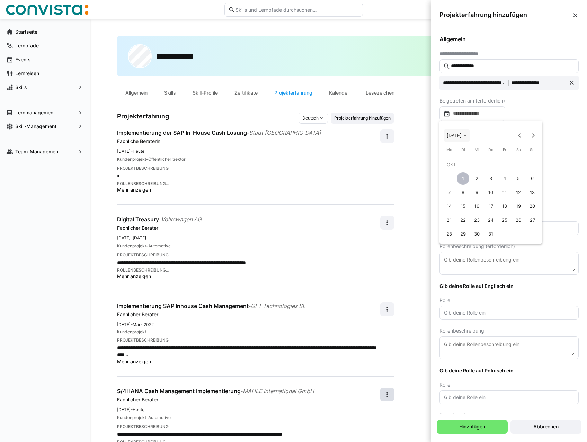
click at [467, 137] on span "OKT. 2024" at bounding box center [457, 136] width 20 height 6
click at [527, 170] on span "2023" at bounding box center [528, 171] width 22 height 12
click at [453, 172] on span "JAN." at bounding box center [455, 171] width 22 height 12
click at [533, 164] on span "1" at bounding box center [532, 164] width 12 height 12
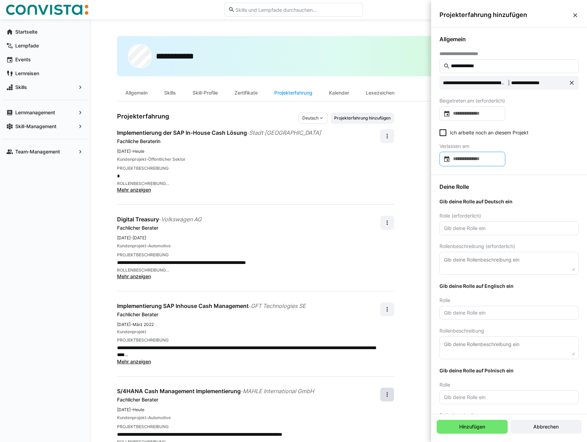
click at [467, 157] on input at bounding box center [476, 159] width 51 height 7
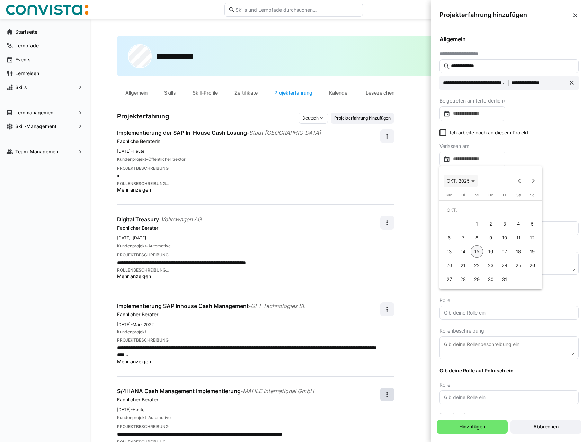
click at [471, 181] on span "OKT. 2025" at bounding box center [461, 181] width 28 height 6
click at [456, 230] on span "2024" at bounding box center [455, 230] width 22 height 12
click at [525, 214] on span "APR." at bounding box center [528, 216] width 22 height 12
click at [449, 221] on span "1" at bounding box center [449, 224] width 12 height 12
click at [466, 232] on eds-input at bounding box center [509, 228] width 139 height 14
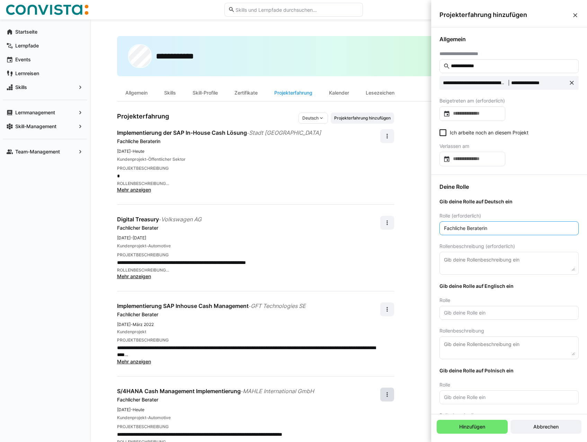
type input "Fachliche Beraterin"
click at [460, 259] on textarea at bounding box center [510, 263] width 132 height 15
type textarea "Konzipierung SAP Cash Management"
click at [461, 312] on input "text" at bounding box center [510, 313] width 132 height 6
type input "Consultant"
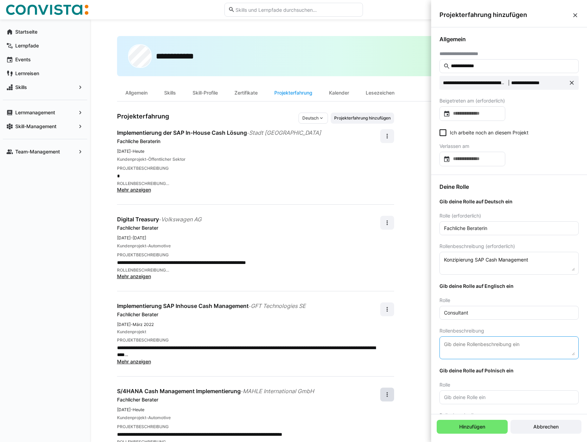
click at [460, 351] on textarea at bounding box center [510, 347] width 132 height 15
type textarea "Design concept for SAP Cash Management"
click at [470, 426] on span "Hinzufügen" at bounding box center [473, 427] width 28 height 7
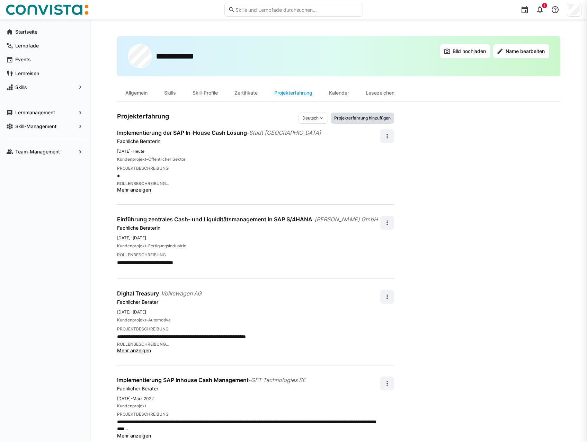
click at [355, 118] on span "Projekterfahrung hinzufügen" at bounding box center [363, 118] width 58 height 6
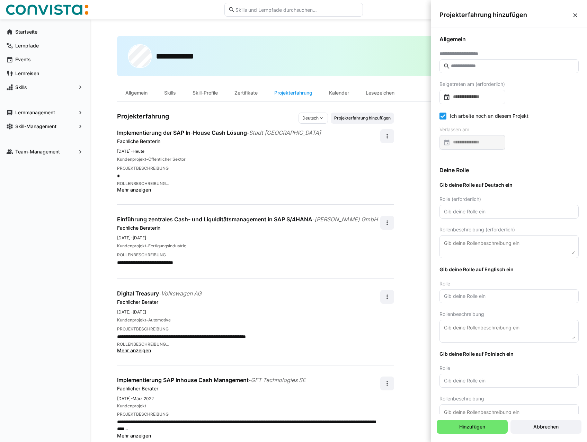
click at [505, 73] on eds-input at bounding box center [509, 66] width 139 height 14
click at [476, 61] on eds-input "*******" at bounding box center [509, 66] width 139 height 14
type input "*"
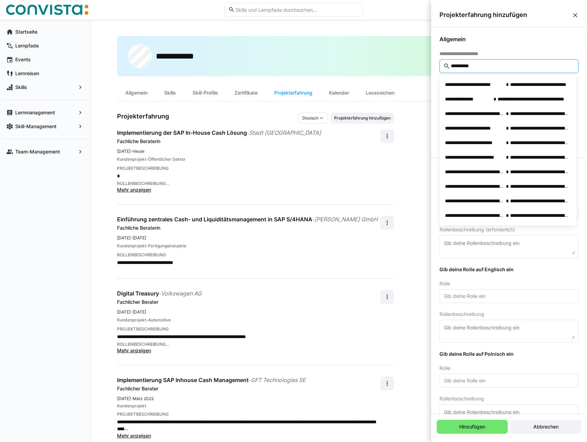
drag, startPoint x: 485, startPoint y: 66, endPoint x: 439, endPoint y: 66, distance: 45.4
click at [439, 66] on div "**********" at bounding box center [510, 92] width 156 height 131
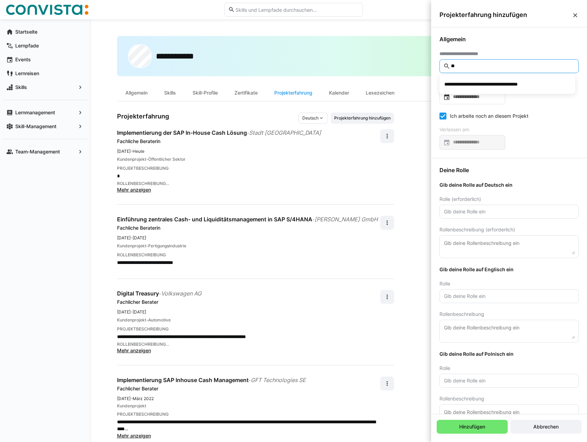
type input "*"
drag, startPoint x: 514, startPoint y: 64, endPoint x: 426, endPoint y: 63, distance: 87.7
click at [426, 63] on body "**********" at bounding box center [293, 221] width 587 height 442
type input "*"
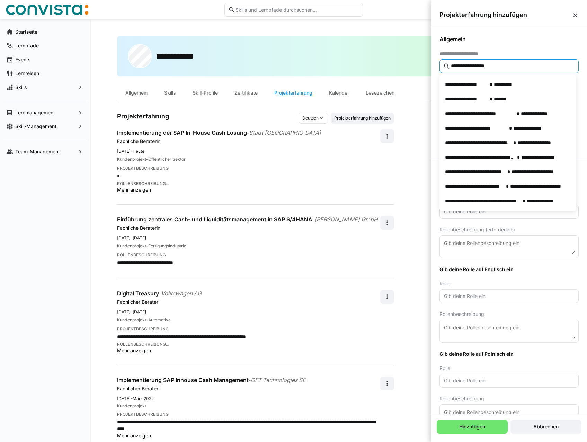
type input "**********"
